Goal: Communication & Community: Connect with others

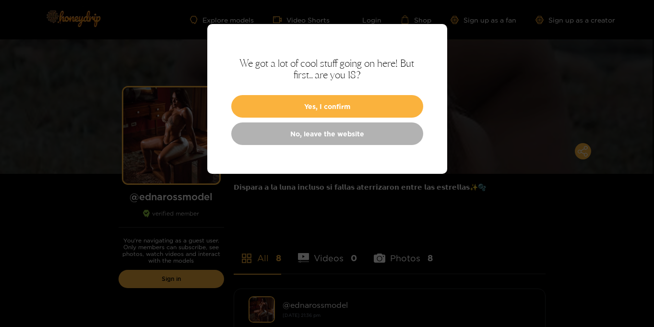
click at [332, 105] on button "Yes, I confirm" at bounding box center [327, 106] width 192 height 23
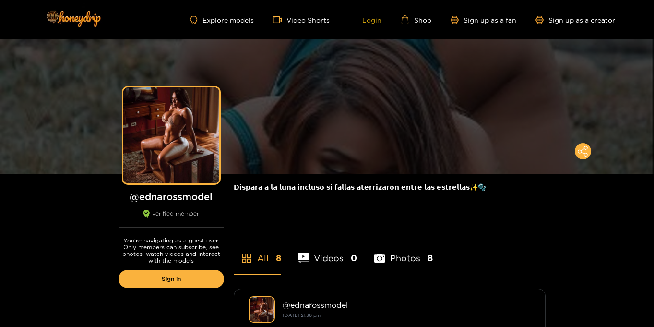
click at [374, 19] on link "Login" at bounding box center [365, 19] width 33 height 9
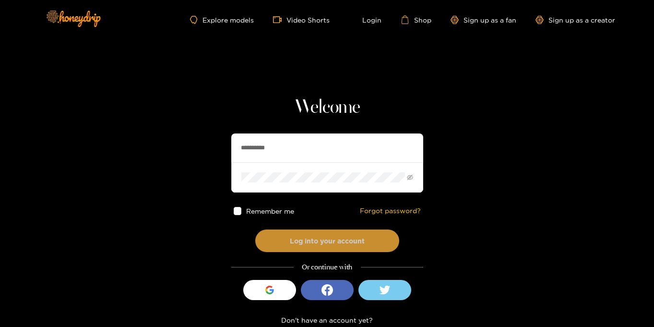
click at [331, 249] on button "Log into your account" at bounding box center [327, 240] width 144 height 23
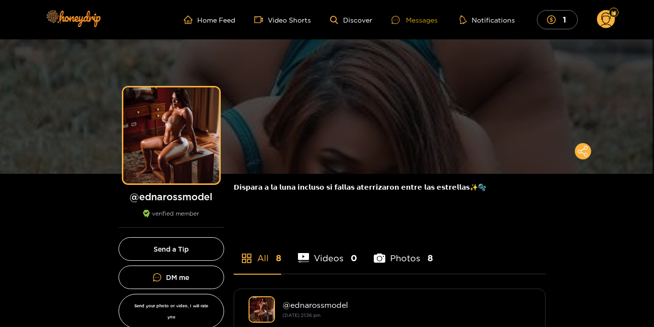
click at [421, 21] on div "Messages" at bounding box center [414, 19] width 46 height 11
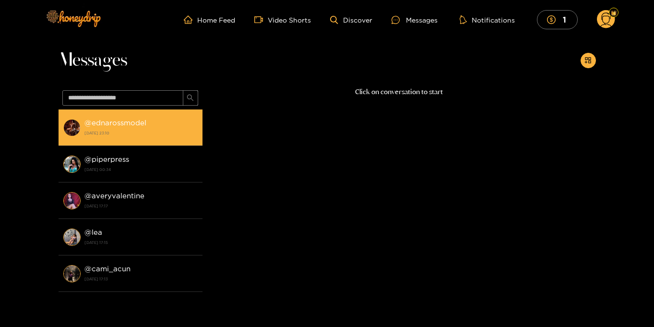
click at [154, 125] on div "@ ednarossmodel [DATE] 23:10" at bounding box center [140, 128] width 113 height 22
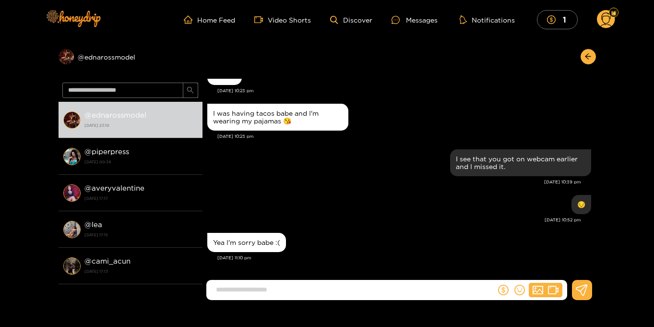
scroll to position [884, 0]
type input "**********"
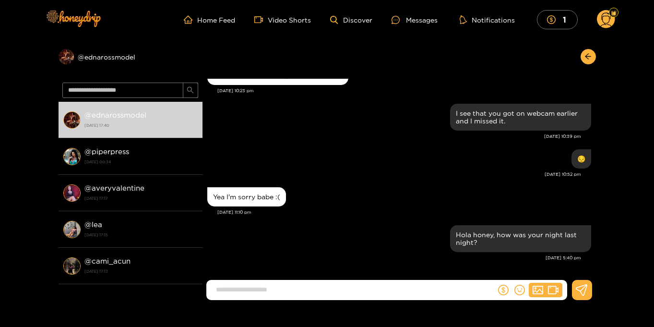
scroll to position [1, 0]
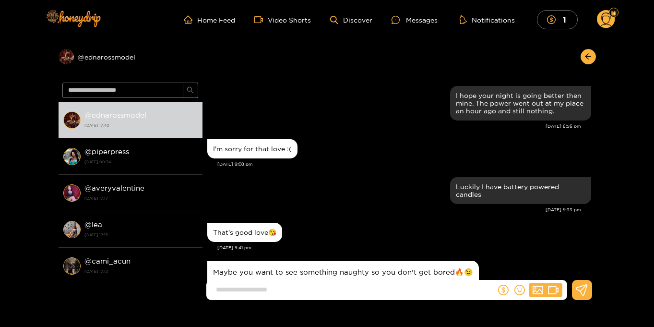
scroll to position [892, 0]
